Goal: Use online tool/utility: Utilize a website feature to perform a specific function

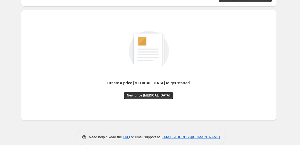
scroll to position [57, 0]
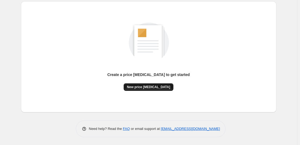
click at [146, 88] on span "New price [MEDICAL_DATA]" at bounding box center [148, 87] width 43 height 4
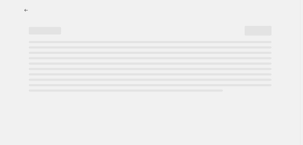
select select "percentage"
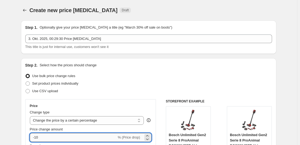
click at [92, 133] on input "-10" at bounding box center [73, 137] width 87 height 9
type input "-1"
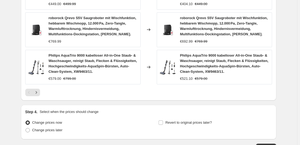
scroll to position [450, 0]
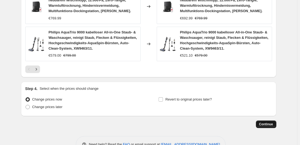
type input "-35"
click at [268, 122] on span "Continue" at bounding box center [266, 124] width 14 height 4
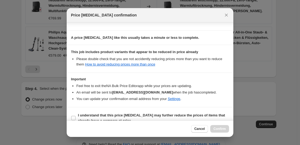
scroll to position [82, 0]
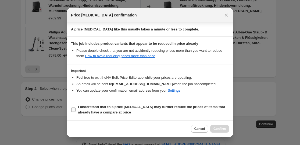
click at [143, 109] on span "I understand that this price change job may further reduce the prices of items …" at bounding box center [153, 109] width 151 height 11
click at [76, 109] on input "I understand that this price change job may further reduce the prices of items …" at bounding box center [73, 109] width 4 height 4
checkbox input "true"
click at [218, 130] on span "Confirm" at bounding box center [219, 128] width 12 height 4
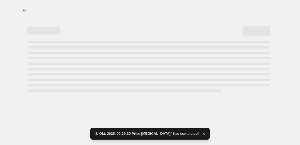
click at [7, 48] on div at bounding box center [148, 72] width 297 height 145
select select "percentage"
